Goal: Information Seeking & Learning: Check status

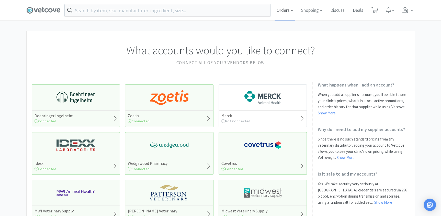
click at [286, 11] on span "Orders" at bounding box center [285, 10] width 20 height 20
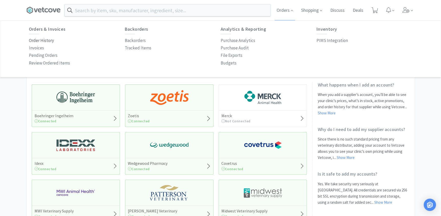
click at [35, 39] on p "Order History" at bounding box center [41, 40] width 25 height 7
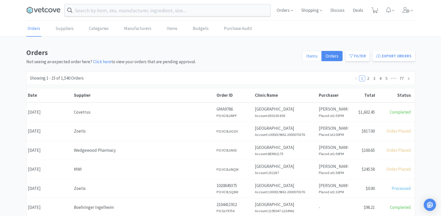
click at [312, 56] on span "Items" at bounding box center [311, 56] width 11 height 6
click at [306, 58] on input "Items" at bounding box center [306, 58] width 0 height 0
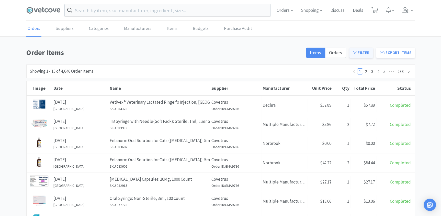
click at [357, 53] on icon at bounding box center [355, 52] width 4 height 4
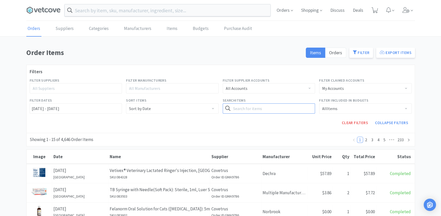
click at [239, 111] on input "text" at bounding box center [269, 108] width 93 height 10
type input "DAP"
click at [308, 108] on button "Search" at bounding box center [304, 108] width 21 height 10
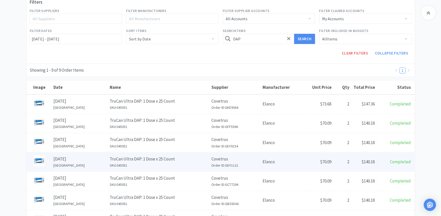
scroll to position [93, 0]
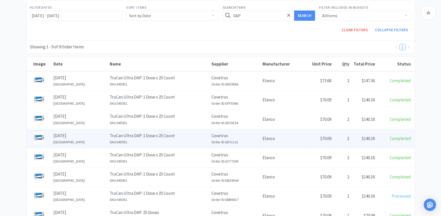
click at [41, 136] on img at bounding box center [39, 137] width 11 height 11
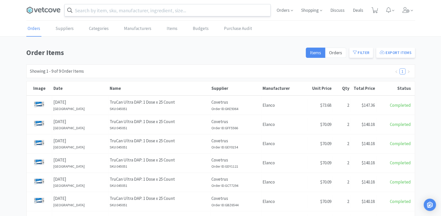
click at [126, 12] on input "text" at bounding box center [168, 10] width 206 height 12
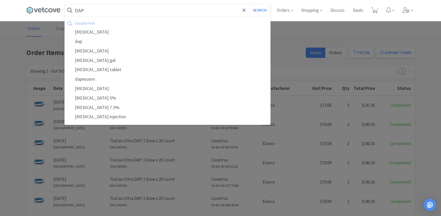
type input "DAP"
click at [249, 4] on button "Search" at bounding box center [259, 10] width 21 height 12
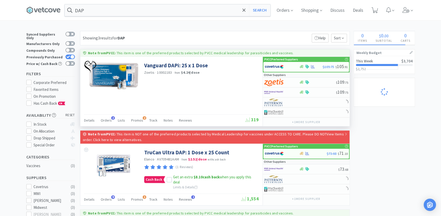
select select "3"
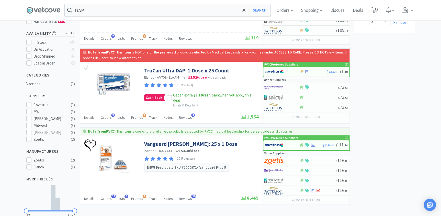
scroll to position [93, 0]
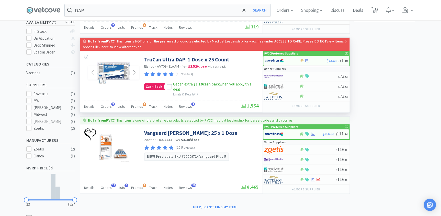
click at [125, 71] on img at bounding box center [113, 72] width 33 height 33
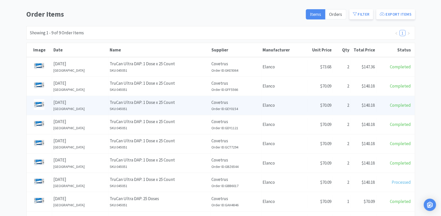
scroll to position [46, 0]
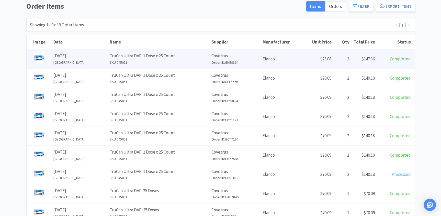
click at [38, 53] on img at bounding box center [39, 57] width 11 height 11
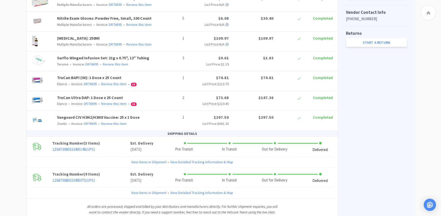
scroll to position [256, 0]
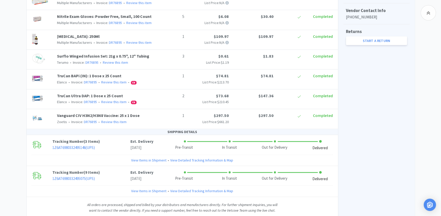
click at [44, 98] on div at bounding box center [43, 99] width 26 height 13
click at [90, 98] on link "TruCan Ultra DAP: 1 Dose x 25 Count" at bounding box center [90, 95] width 66 height 5
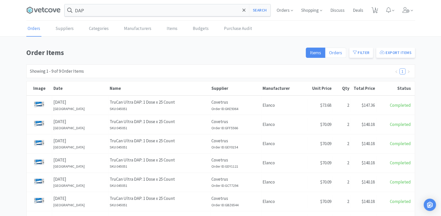
click at [340, 54] on span "Orders" at bounding box center [335, 53] width 13 height 6
click at [329, 54] on input "Orders" at bounding box center [329, 54] width 0 height 0
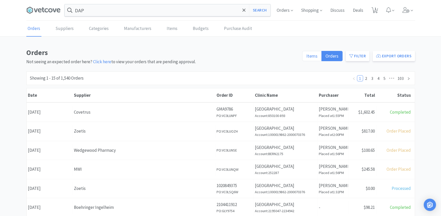
click at [316, 57] on span "Items" at bounding box center [311, 56] width 11 height 6
click at [306, 58] on input "Items" at bounding box center [306, 58] width 0 height 0
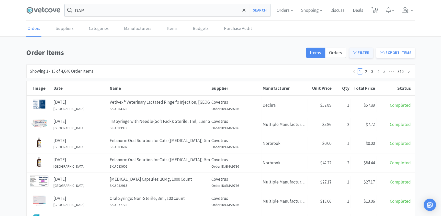
click at [368, 52] on button "Filter" at bounding box center [361, 53] width 24 height 10
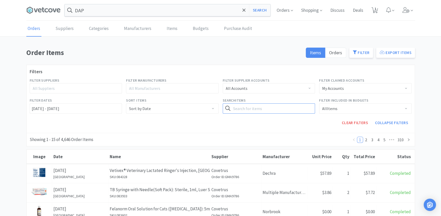
click at [266, 110] on input "text" at bounding box center [269, 108] width 93 height 10
click at [294, 103] on button "Search" at bounding box center [304, 108] width 21 height 10
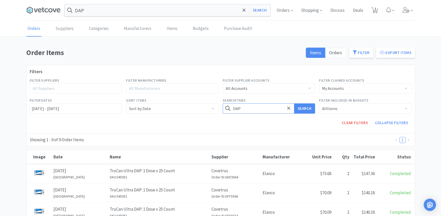
click at [244, 108] on input "DAP" at bounding box center [269, 108] width 93 height 10
type input "[PERSON_NAME]"
click at [294, 103] on button "Search" at bounding box center [304, 108] width 21 height 10
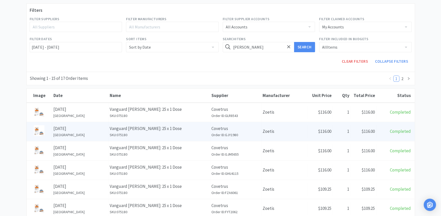
scroll to position [70, 0]
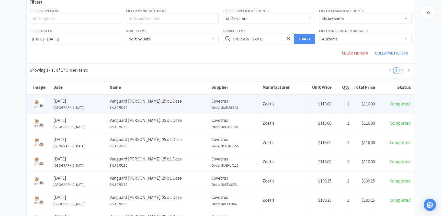
click at [37, 102] on img at bounding box center [39, 103] width 11 height 11
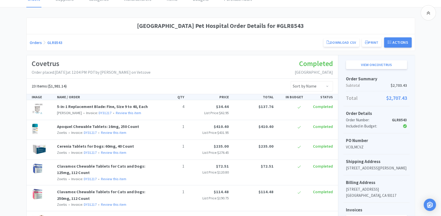
scroll to position [5, 0]
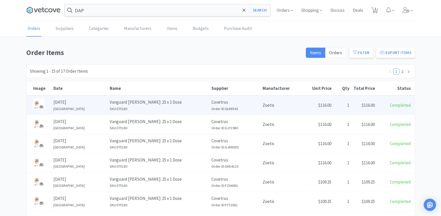
click at [75, 106] on h6 "[GEOGRAPHIC_DATA]" at bounding box center [79, 109] width 53 height 6
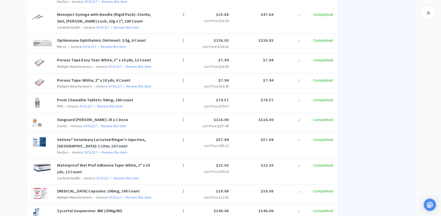
scroll to position [442, 0]
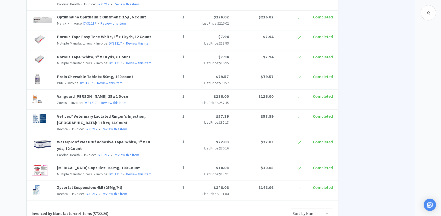
click at [76, 93] on link "Vanguard [PERSON_NAME]: 25 x 1 Dose" at bounding box center [92, 95] width 71 height 5
